Goal: Navigation & Orientation: Find specific page/section

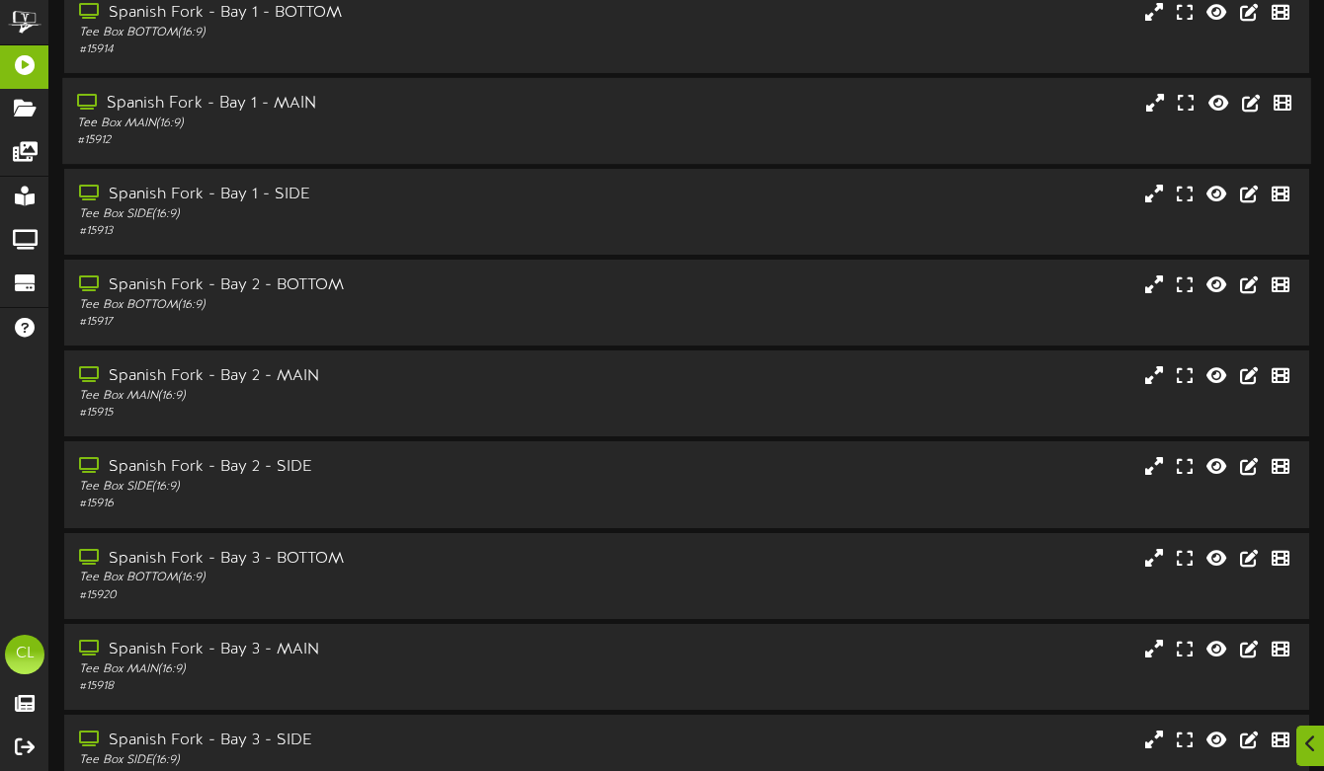
scroll to position [303, 0]
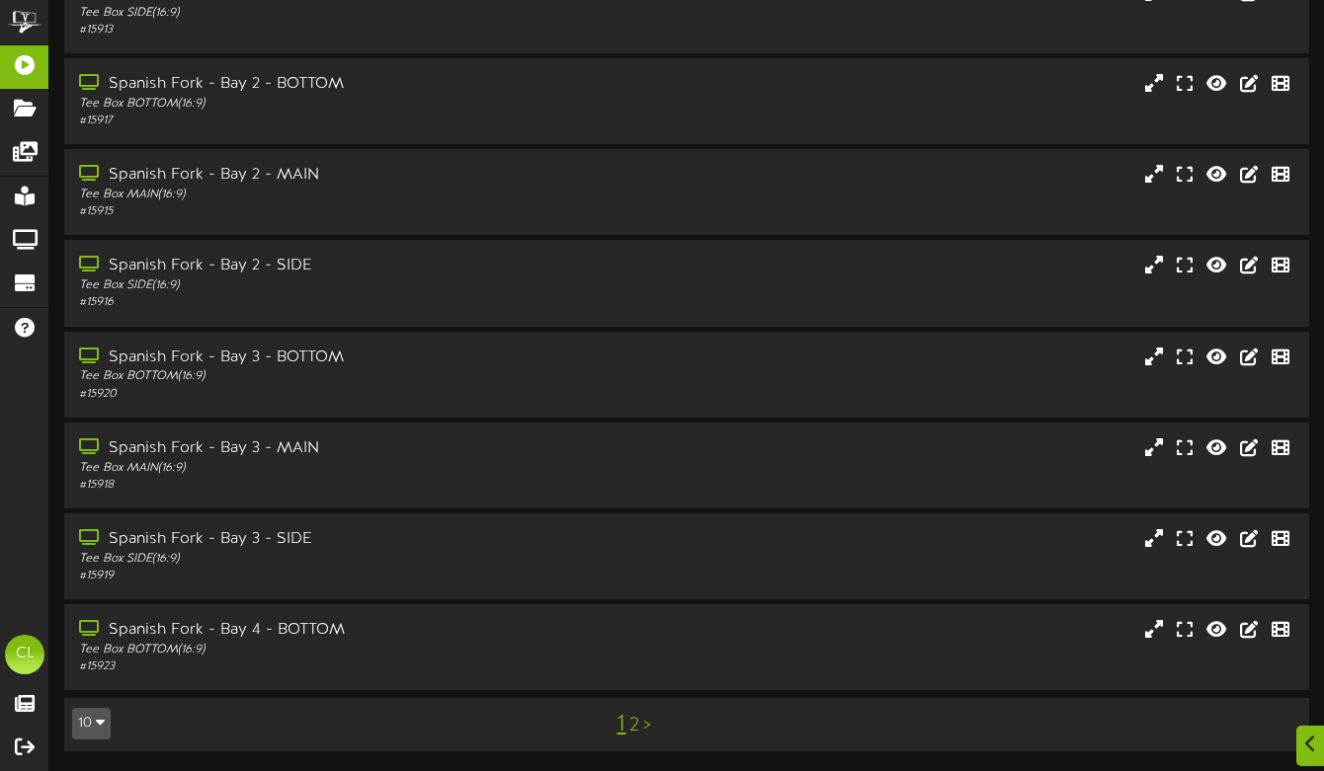
click at [633, 725] on link "2" at bounding box center [634, 726] width 10 height 22
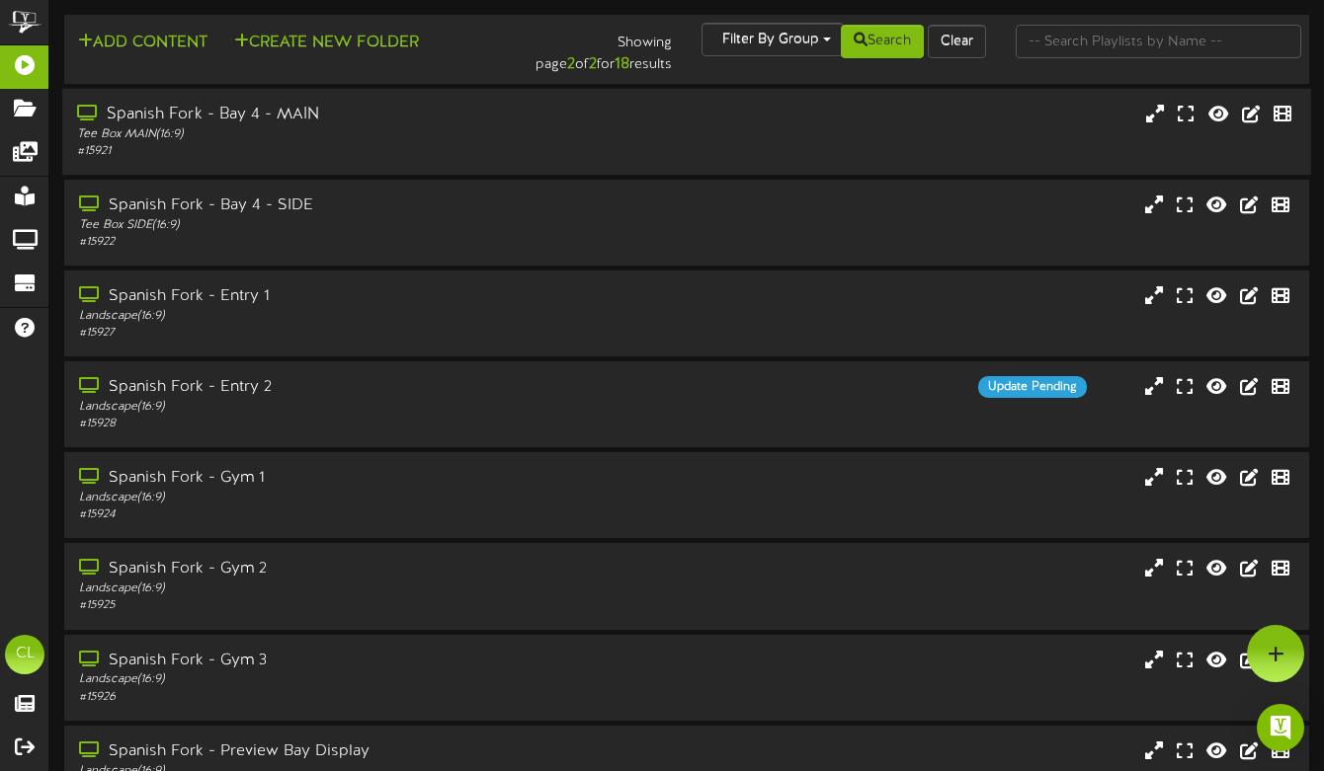
click at [322, 158] on div "# 15921" at bounding box center [322, 151] width 490 height 17
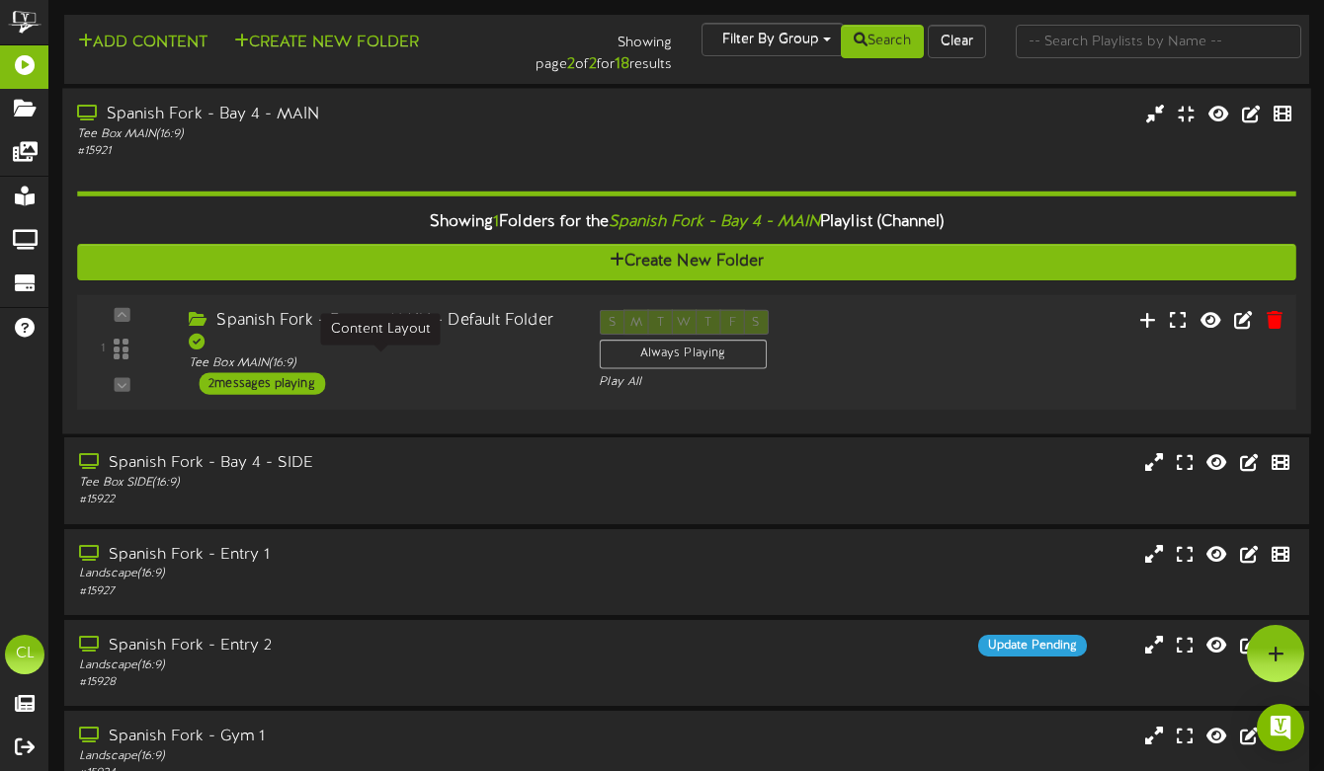
click at [446, 361] on div "Tee Box MAIN ( 16:9 )" at bounding box center [379, 364] width 380 height 17
